Goal: Information Seeking & Learning: Learn about a topic

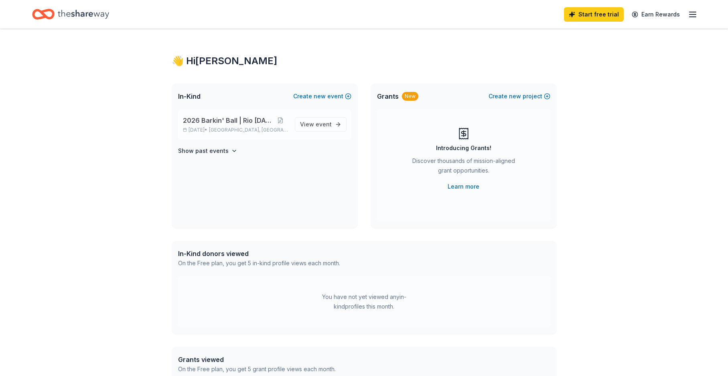
click at [247, 118] on span "2026 Barkin' Ball | Rio [DATE]" at bounding box center [228, 121] width 90 height 10
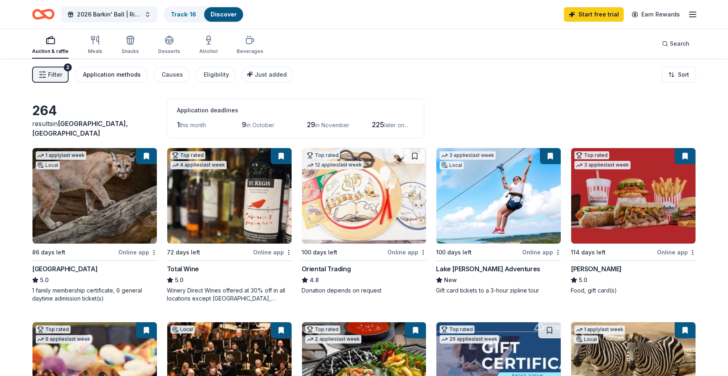
click at [118, 73] on div "Application methods" at bounding box center [112, 75] width 58 height 10
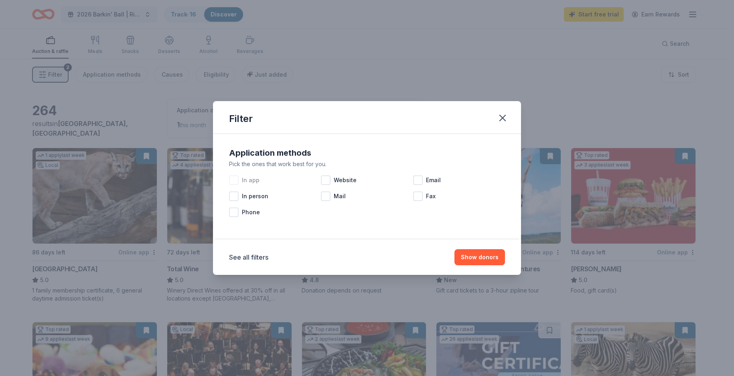
click at [234, 180] on div at bounding box center [234, 180] width 10 height 10
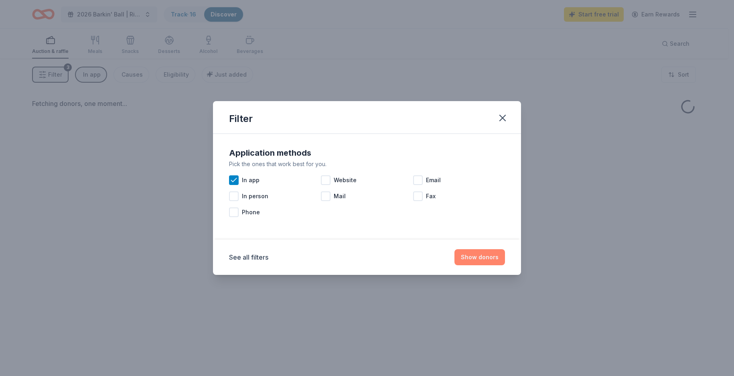
click at [470, 254] on button "Show donors" at bounding box center [479, 257] width 51 height 16
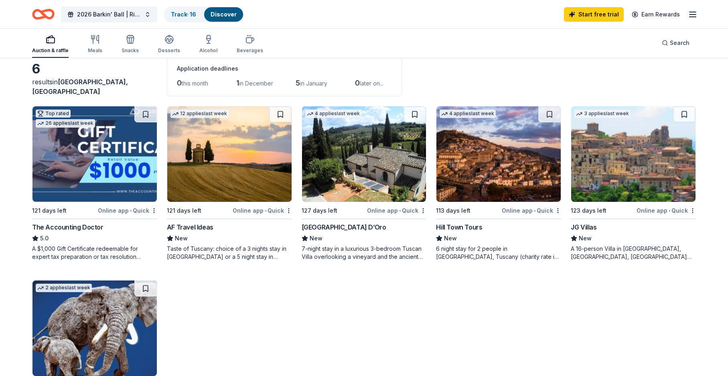
scroll to position [40, 0]
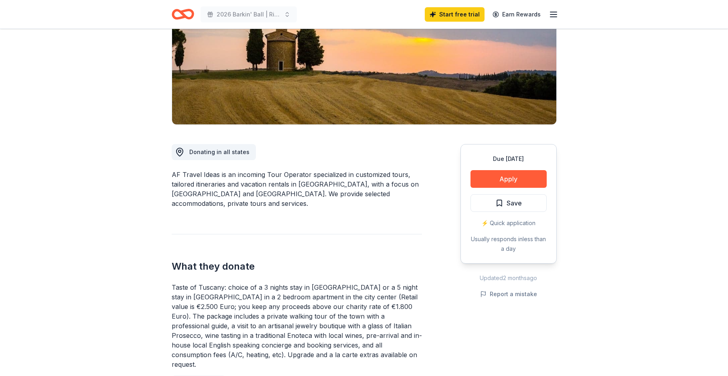
scroll to position [120, 0]
